Goal: Find specific page/section: Find specific page/section

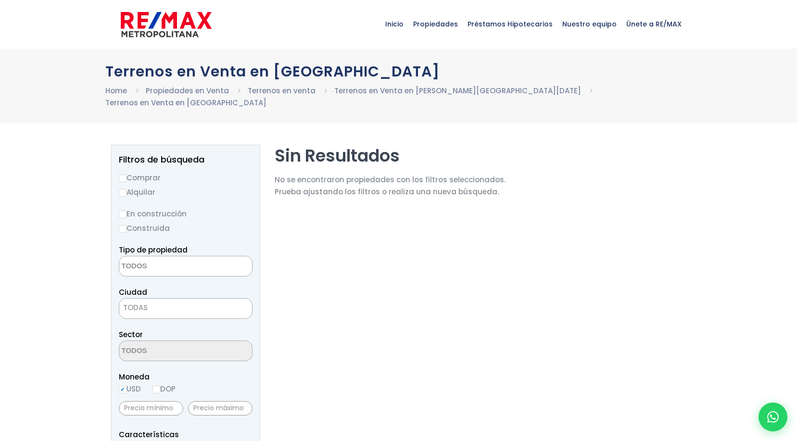
select select
click at [121, 211] on input "En construcción" at bounding box center [123, 215] width 8 height 8
radio input "true"
click at [185, 257] on textarea "Search" at bounding box center [165, 267] width 93 height 21
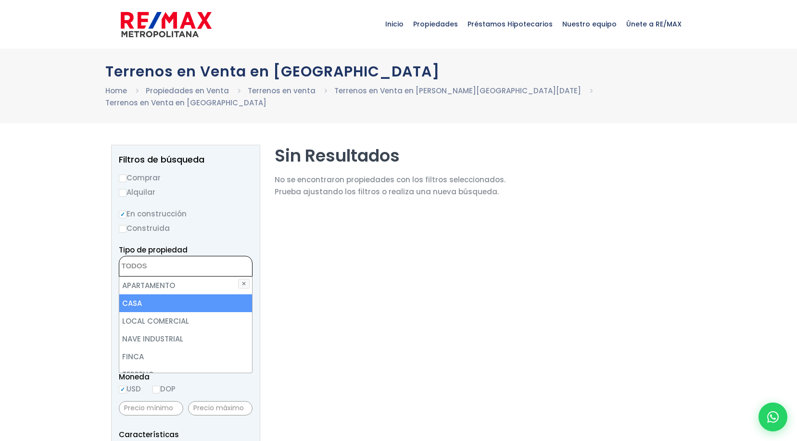
click at [154, 295] on li "CASA" at bounding box center [185, 304] width 133 height 18
select select "house"
click at [172, 295] on li "CASA" at bounding box center [185, 304] width 133 height 18
click at [163, 295] on li "CASA" at bounding box center [185, 304] width 133 height 18
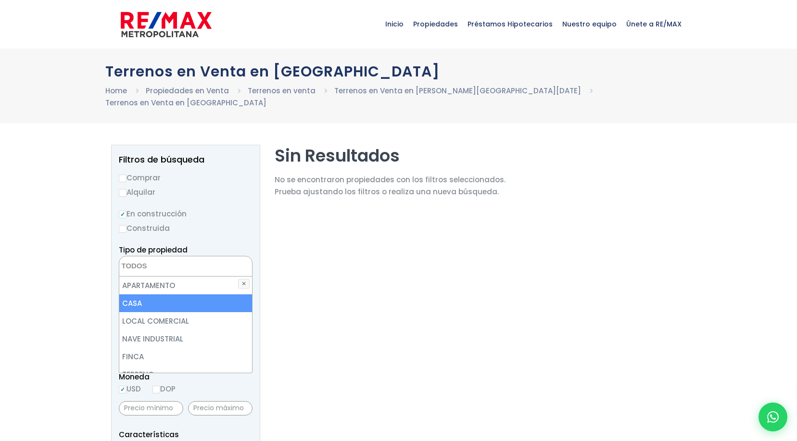
select select "house"
click at [163, 295] on li "CASA" at bounding box center [185, 304] width 133 height 18
select select
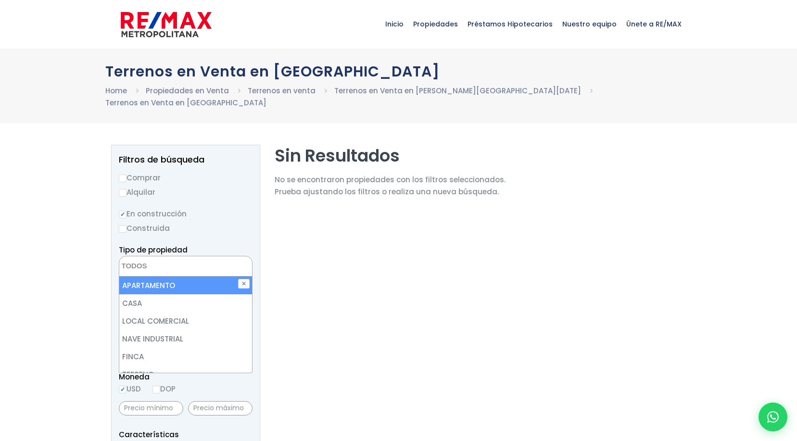
click at [237, 186] on label "Alquilar" at bounding box center [186, 192] width 134 height 12
click at [127, 189] on input "Alquilar" at bounding box center [123, 193] width 8 height 8
radio input "true"
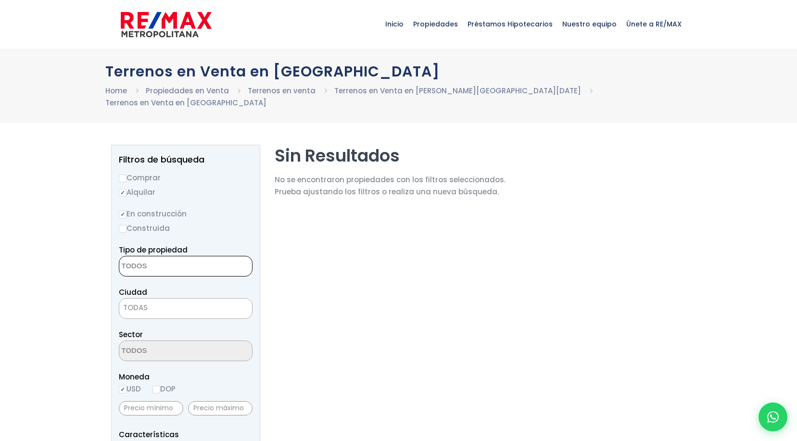
click at [212, 261] on span at bounding box center [186, 266] width 134 height 21
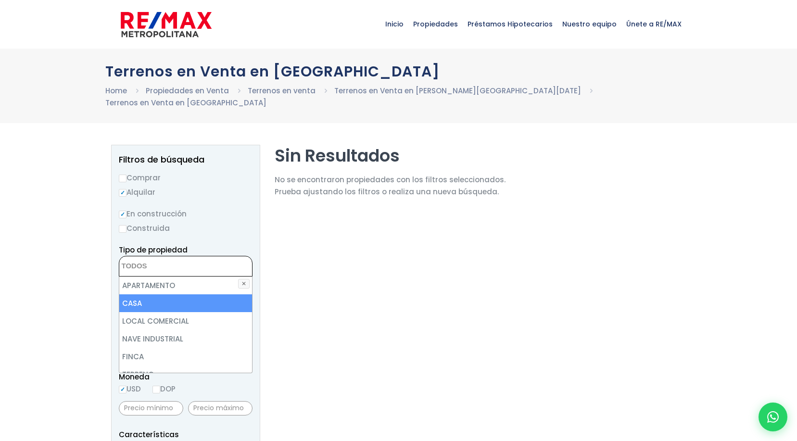
click at [153, 295] on li "CASA" at bounding box center [185, 304] width 133 height 18
select select "house"
click at [187, 295] on li "CASA" at bounding box center [185, 304] width 133 height 18
select select
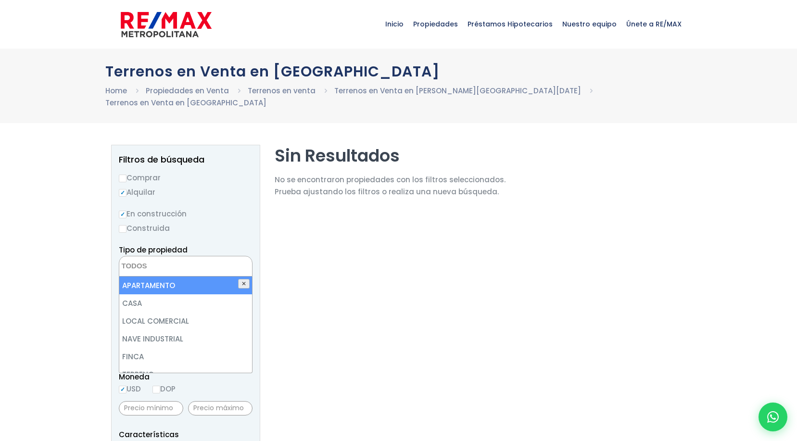
click at [244, 279] on button "✕" at bounding box center [244, 284] width 12 height 10
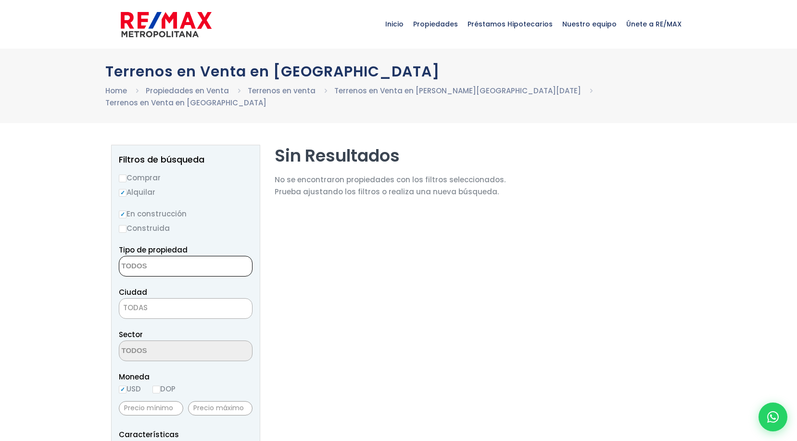
click at [218, 301] on span "TODAS" at bounding box center [185, 307] width 133 height 13
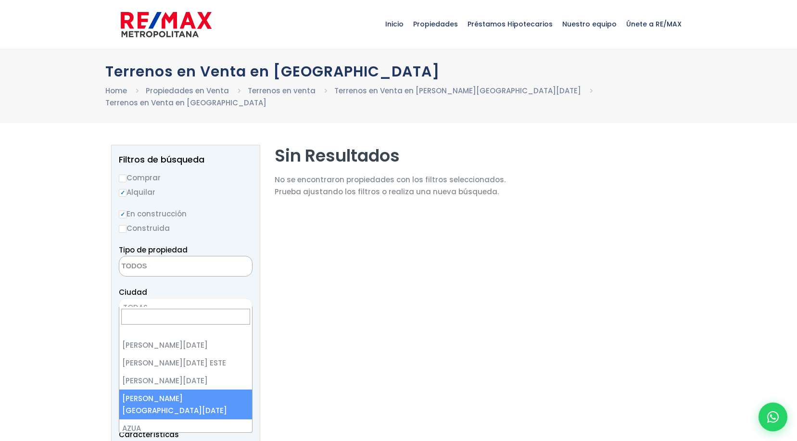
select select "150"
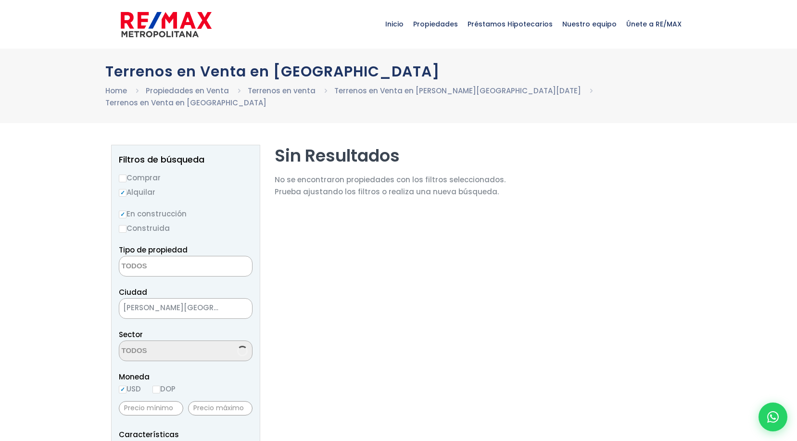
click at [226, 256] on span at bounding box center [186, 266] width 134 height 21
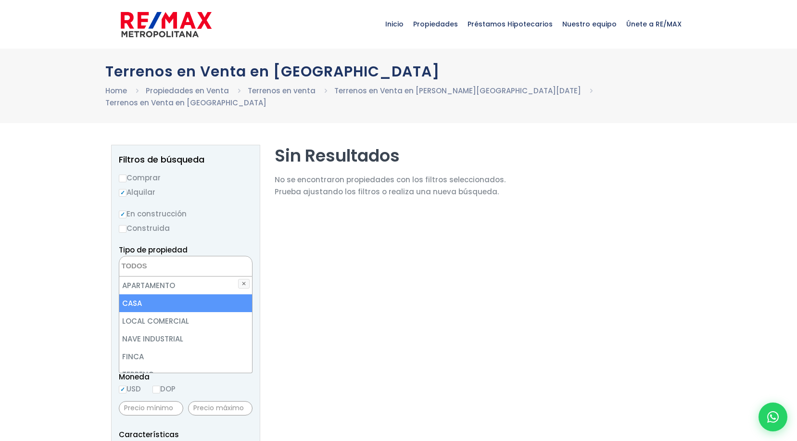
click at [133, 296] on li "CASA" at bounding box center [185, 304] width 133 height 18
select select "house"
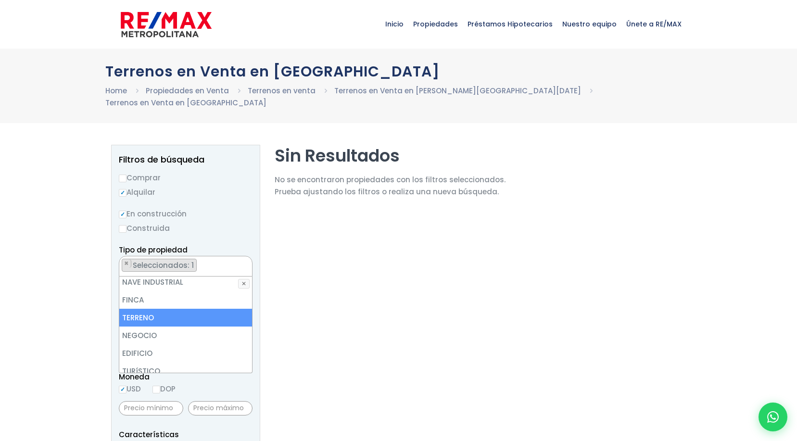
scroll to position [189, 0]
